Goal: Task Accomplishment & Management: Complete application form

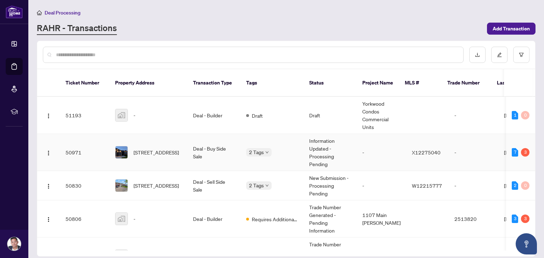
click at [177, 149] on span "[STREET_ADDRESS]" at bounding box center [155, 153] width 45 height 8
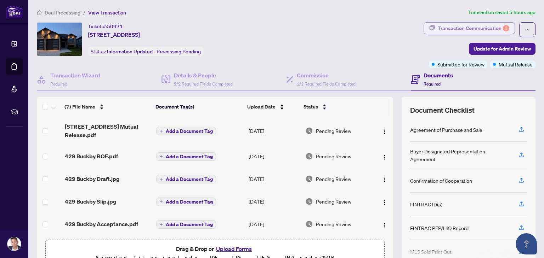
click at [447, 31] on div "Transaction Communication 3" at bounding box center [472, 28] width 71 height 11
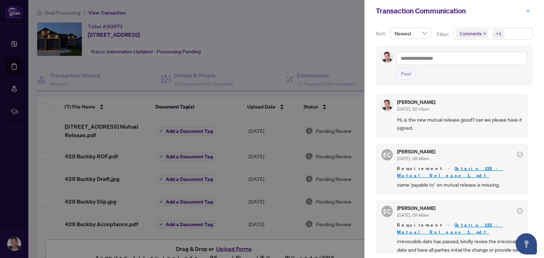
click at [524, 13] on button "button" at bounding box center [527, 11] width 9 height 8
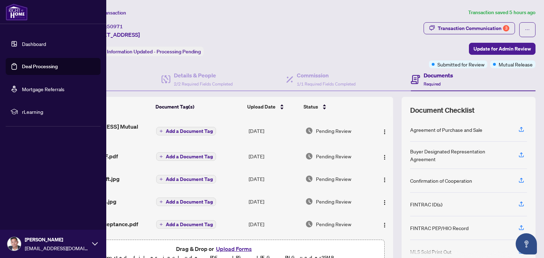
click at [32, 65] on link "Deal Processing" at bounding box center [40, 66] width 36 height 6
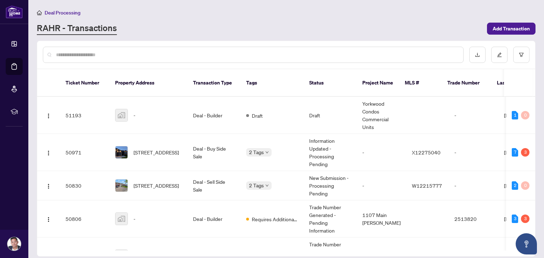
click at [89, 57] on input "text" at bounding box center [256, 55] width 401 height 8
type input "****"
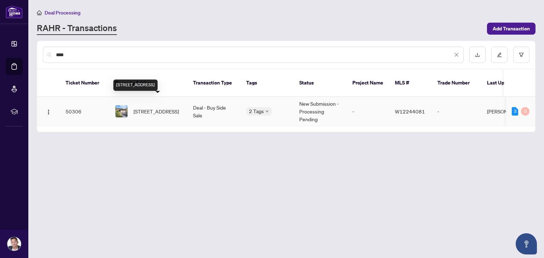
click at [152, 108] on span "[STREET_ADDRESS]" at bounding box center [155, 112] width 45 height 8
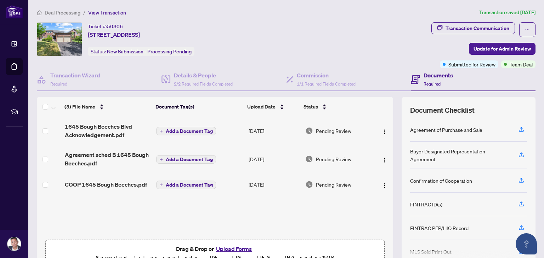
scroll to position [31, 0]
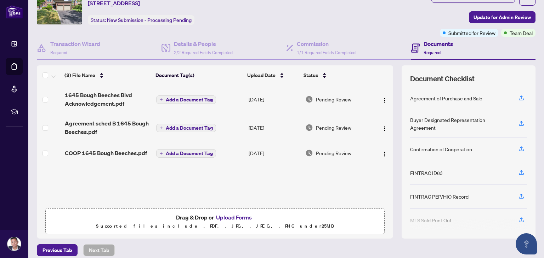
click at [222, 215] on button "Upload Forms" at bounding box center [234, 217] width 40 height 9
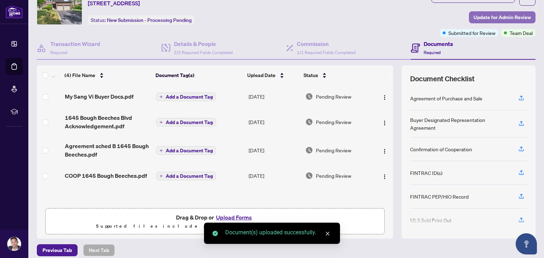
click at [484, 12] on span "Update for Admin Review" at bounding box center [501, 17] width 57 height 11
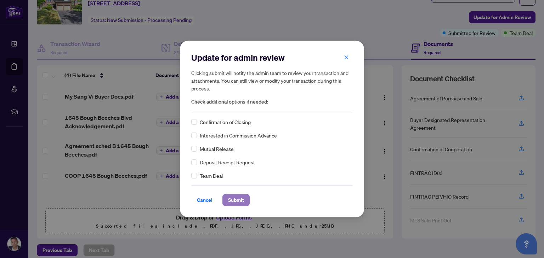
click at [235, 197] on span "Submit" at bounding box center [236, 200] width 16 height 11
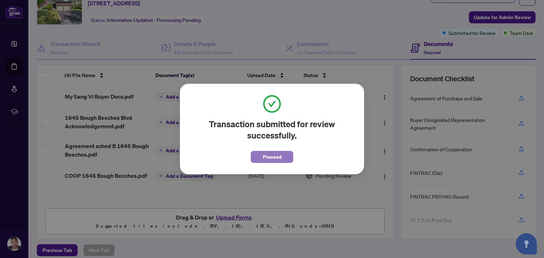
click at [256, 157] on button "Proceed" at bounding box center [272, 157] width 42 height 12
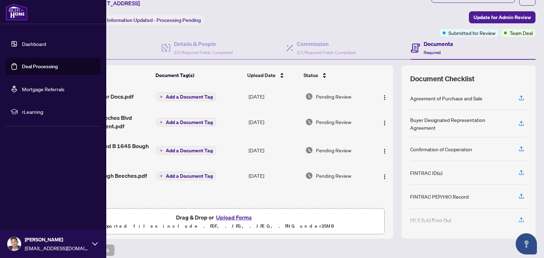
click at [22, 70] on link "Deal Processing" at bounding box center [40, 66] width 36 height 6
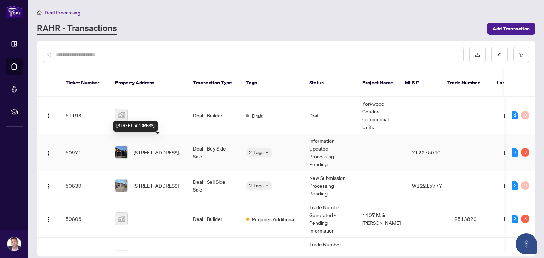
click at [142, 149] on span "[STREET_ADDRESS]" at bounding box center [155, 153] width 45 height 8
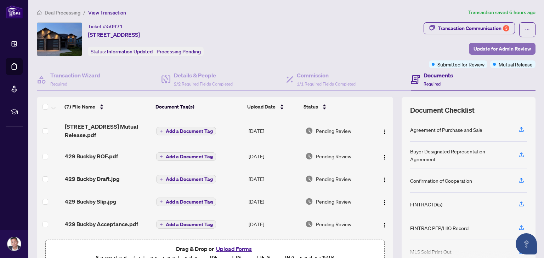
click at [489, 43] on span "Update for Admin Review" at bounding box center [501, 48] width 57 height 11
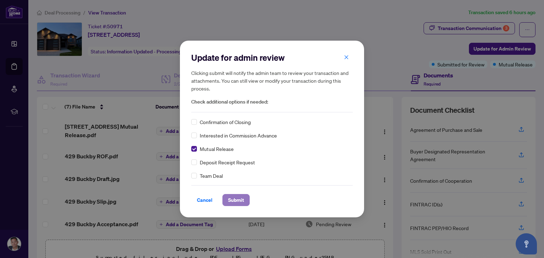
click at [228, 196] on span "Submit" at bounding box center [236, 200] width 16 height 11
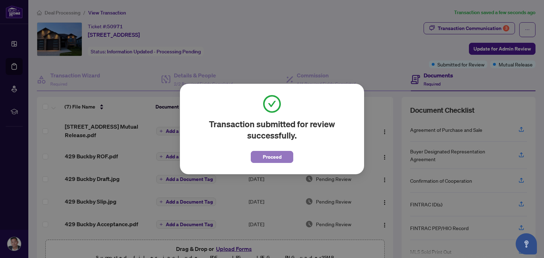
click at [256, 155] on button "Proceed" at bounding box center [272, 157] width 42 height 12
